Goal: Navigation & Orientation: Find specific page/section

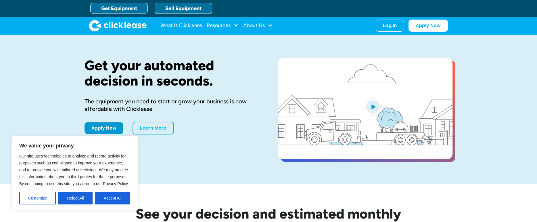
click at [189, 7] on link "Sell Equipment" at bounding box center [183, 8] width 57 height 11
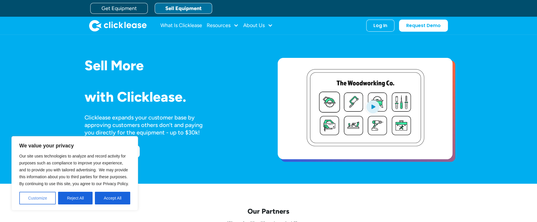
click at [39, 197] on button "Customize" at bounding box center [37, 197] width 37 height 13
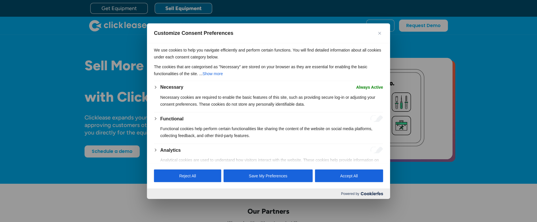
click at [380, 34] on img "Close" at bounding box center [379, 33] width 3 height 3
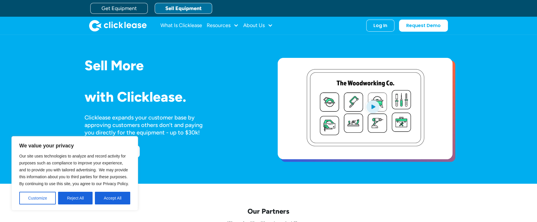
click at [188, 3] on link "Sell Equipment" at bounding box center [183, 8] width 57 height 11
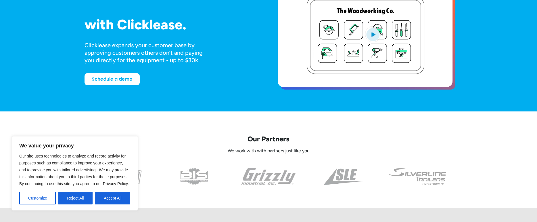
scroll to position [74, 0]
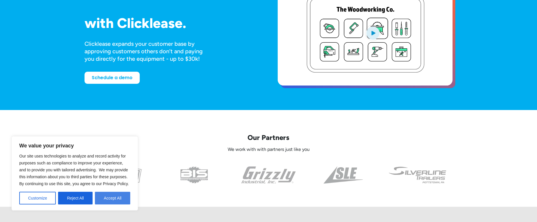
click at [108, 192] on button "Accept All" at bounding box center [112, 197] width 35 height 13
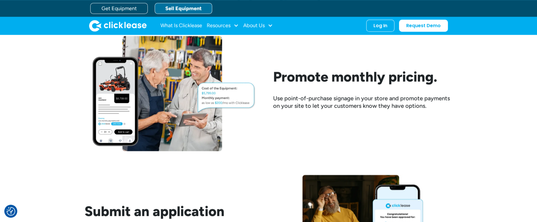
scroll to position [569, 0]
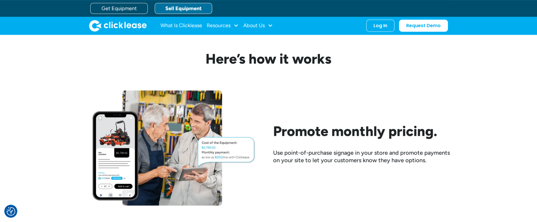
click at [382, 31] on div "What Is Clicklease Resources Blog Case Studies Videos FAQs About Us About Us Ca…" at bounding box center [268, 26] width 359 height 18
click at [383, 25] on div "Log In" at bounding box center [380, 25] width 14 height 6
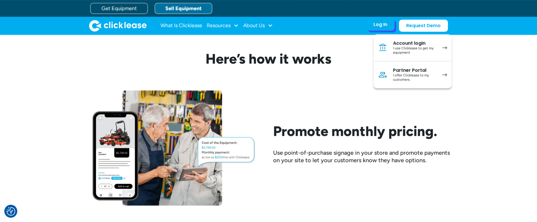
click at [402, 76] on div "I offer Clicklease to my customers." at bounding box center [414, 77] width 43 height 9
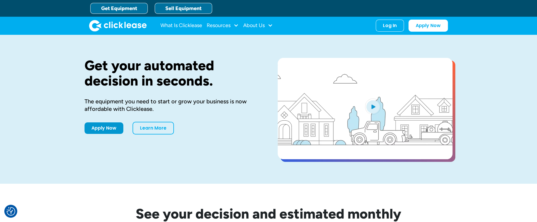
click at [194, 10] on link "Sell Equipment" at bounding box center [183, 8] width 57 height 11
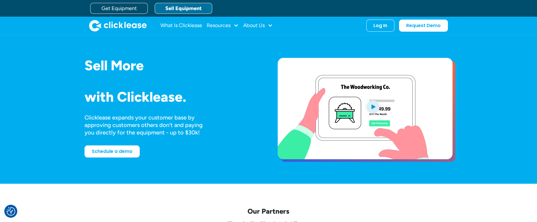
click at [383, 33] on div "What Is Clicklease Resources Blog Case Studies Videos FAQs About Us About Us Ca…" at bounding box center [268, 26] width 359 height 18
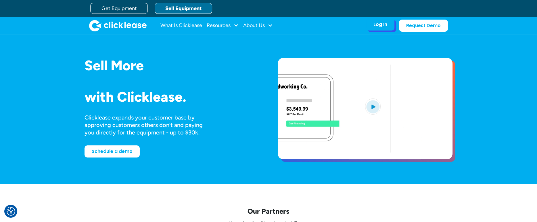
click at [383, 29] on div "Log In Account login I use Clicklease to get my equipment Partner Portal I offe…" at bounding box center [380, 24] width 28 height 12
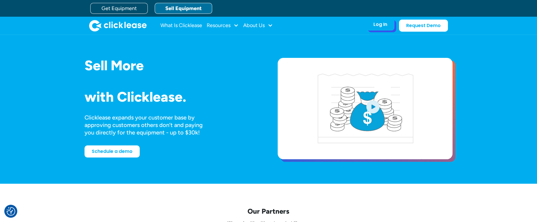
click at [381, 25] on div "Log In" at bounding box center [380, 25] width 14 height 6
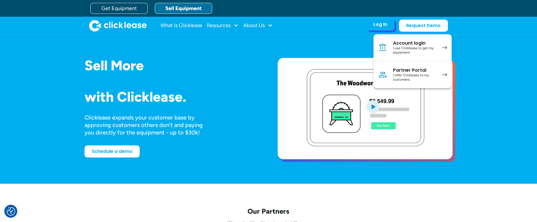
click at [411, 77] on div "I offer Clicklease to my customers." at bounding box center [414, 77] width 43 height 9
